Goal: Information Seeking & Learning: Learn about a topic

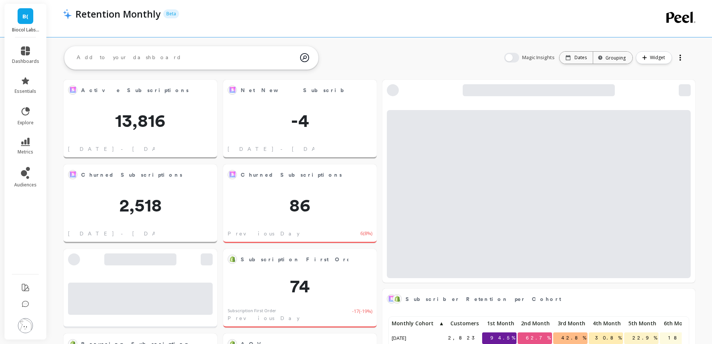
scroll to position [200, 286]
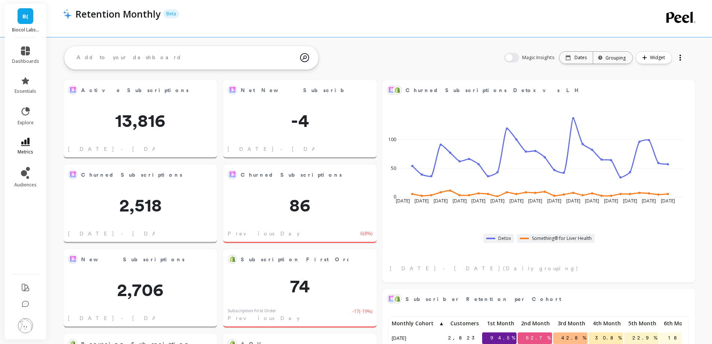
click at [31, 147] on link "metrics" at bounding box center [25, 146] width 27 height 17
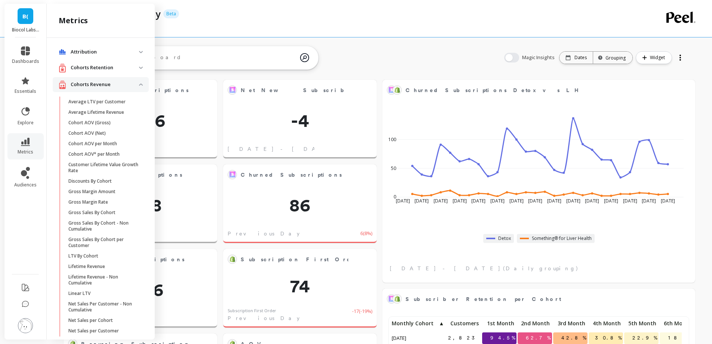
scroll to position [371, 0]
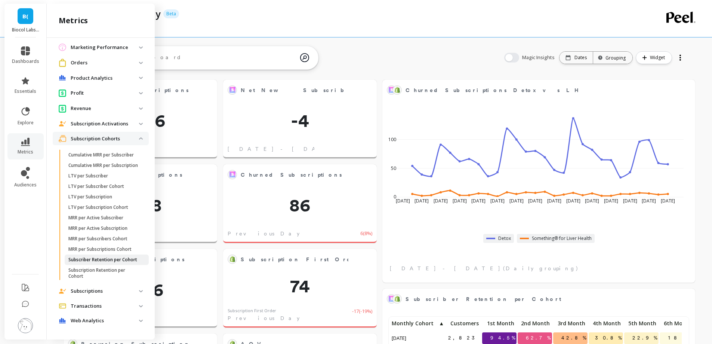
click at [77, 256] on p "Subscriber Retention per Cohort" at bounding box center [102, 259] width 69 height 6
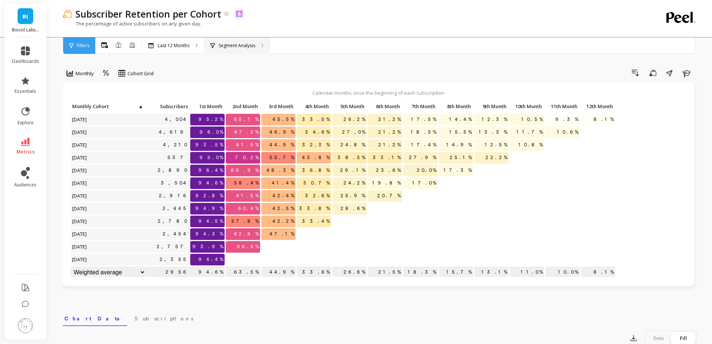
click at [241, 44] on p "Segment Analysis" at bounding box center [237, 46] width 37 height 6
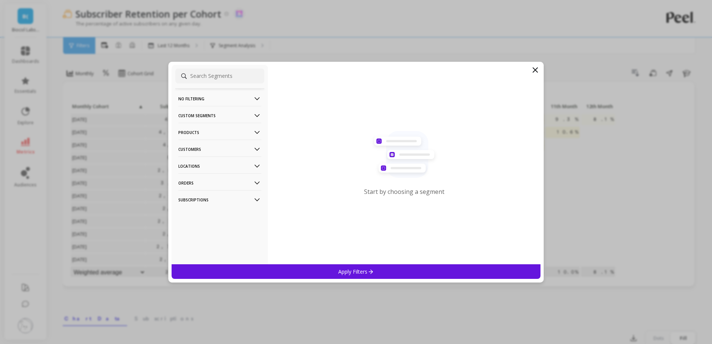
click at [234, 150] on p "Customers" at bounding box center [219, 148] width 83 height 19
click at [221, 167] on div "Customer Tags" at bounding box center [219, 163] width 89 height 12
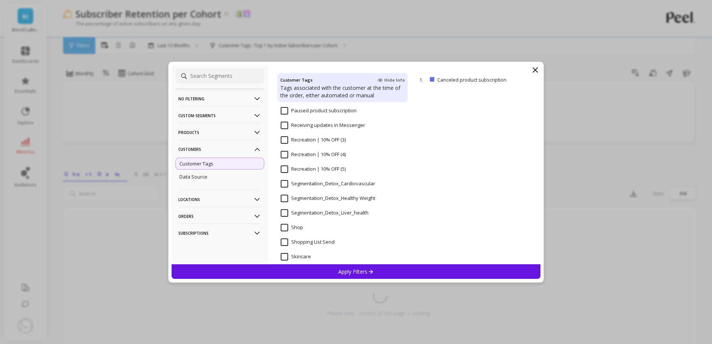
scroll to position [636, 0]
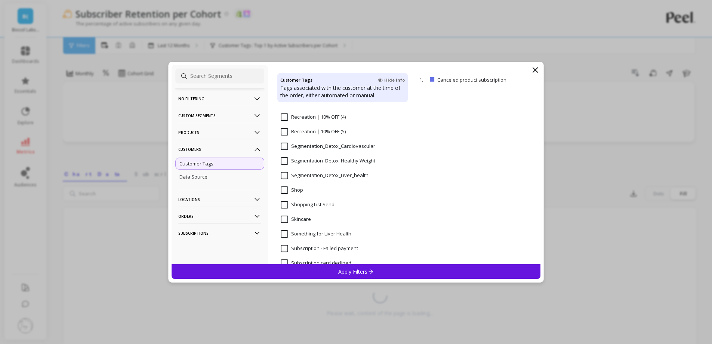
click at [330, 175] on input "Segmentation_Detox_Liver_health" at bounding box center [325, 175] width 88 height 7
click at [335, 272] on div "Apply Filters" at bounding box center [356, 271] width 369 height 15
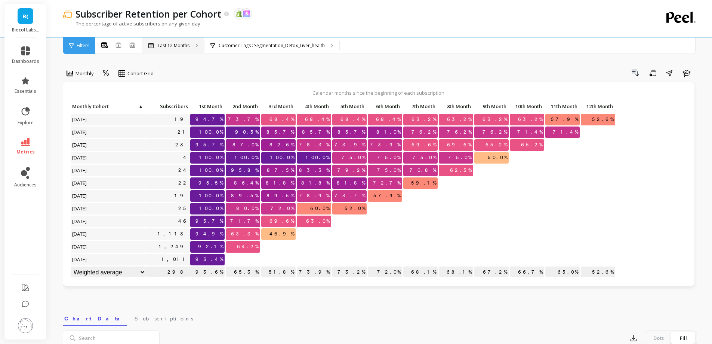
click at [173, 43] on p "Last 12 Months" at bounding box center [174, 46] width 32 height 6
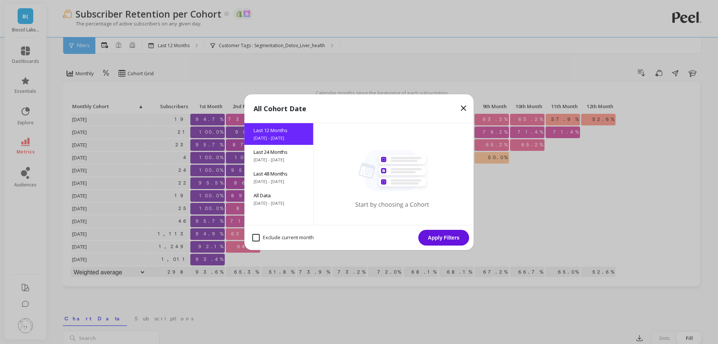
click at [465, 107] on icon at bounding box center [463, 108] width 9 height 9
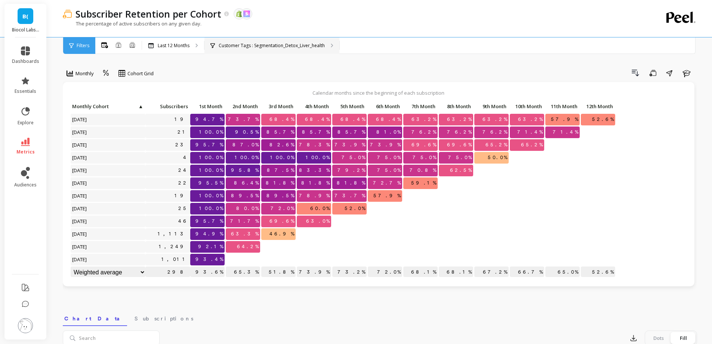
click at [282, 40] on div "Customer Tags : Segmentation_Detox_Liver_health" at bounding box center [271, 45] width 135 height 16
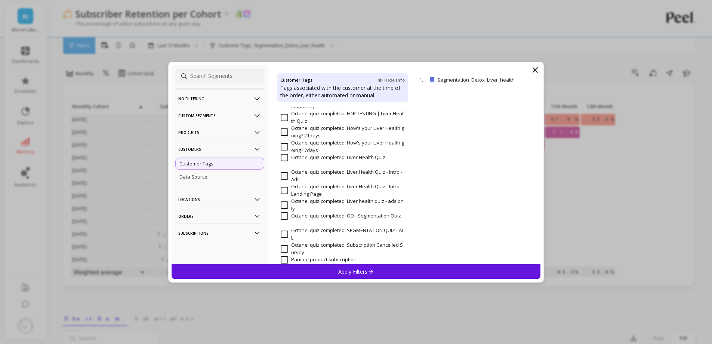
scroll to position [673, 0]
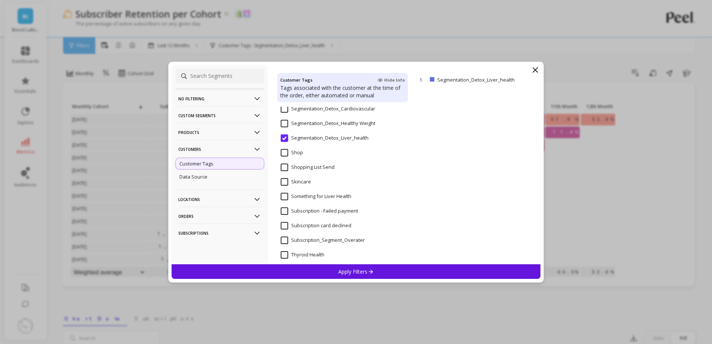
click at [341, 125] on Weight "Segmentation_Detox_Healthy Weight" at bounding box center [328, 123] width 95 height 7
click at [354, 271] on p "Apply Filters" at bounding box center [356, 271] width 36 height 7
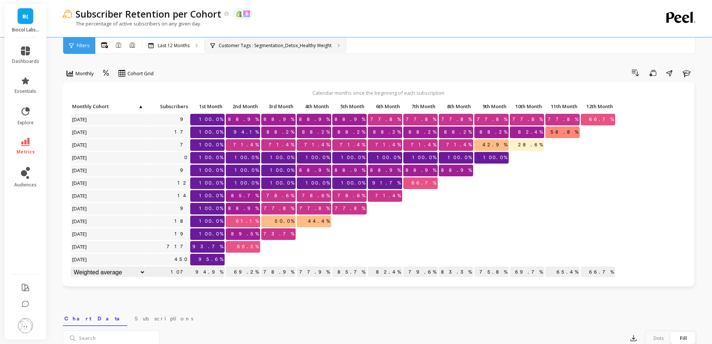
click at [333, 45] on div "Customer Tags : Segmentation_Detox_Healthy Weight" at bounding box center [275, 45] width 142 height 16
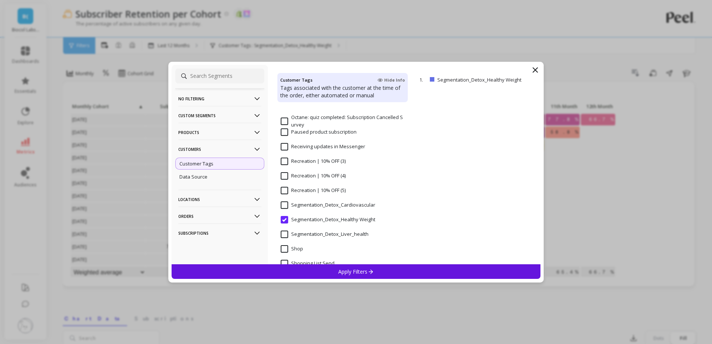
scroll to position [598, 0]
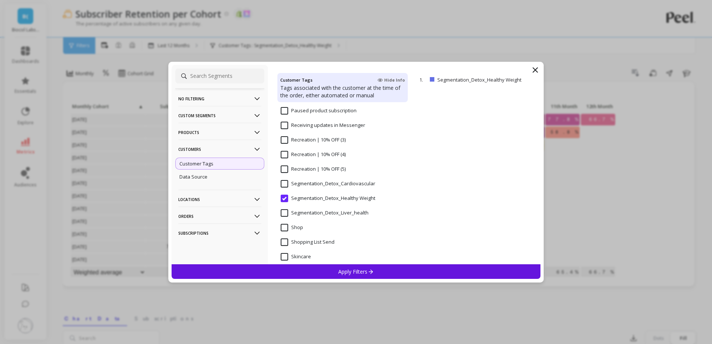
click at [283, 184] on input "Segmentation_Detox_Cardiovascular" at bounding box center [328, 183] width 95 height 7
click at [350, 268] on p "Apply Filters" at bounding box center [356, 271] width 36 height 7
